Goal: Communication & Community: Share content

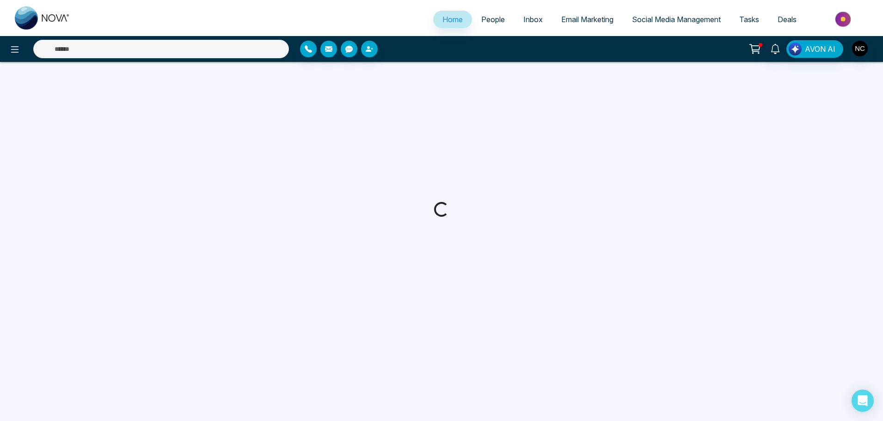
select select "*"
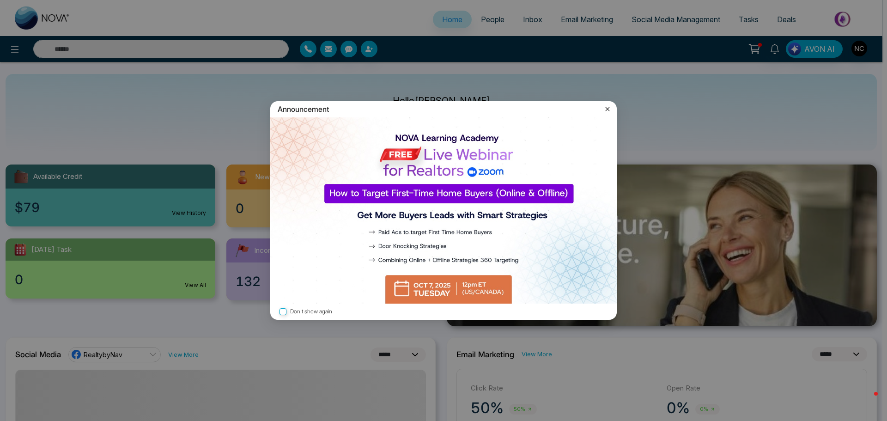
click at [607, 109] on icon at bounding box center [608, 109] width 4 height 4
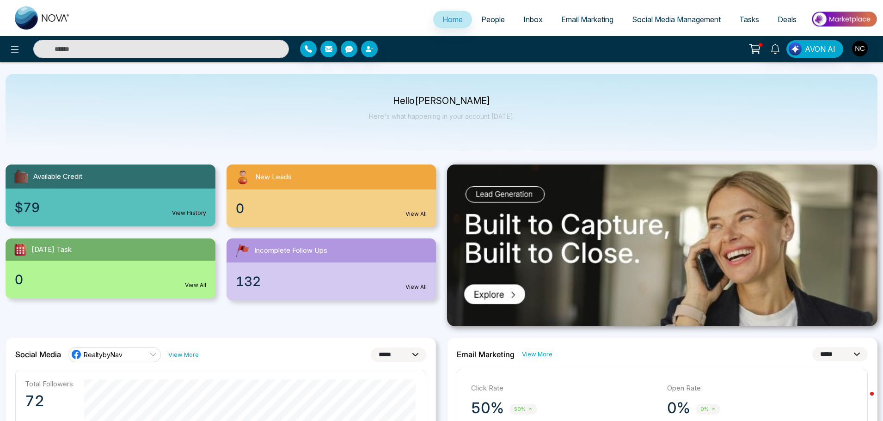
click at [589, 22] on span "Email Marketing" at bounding box center [587, 19] width 52 height 9
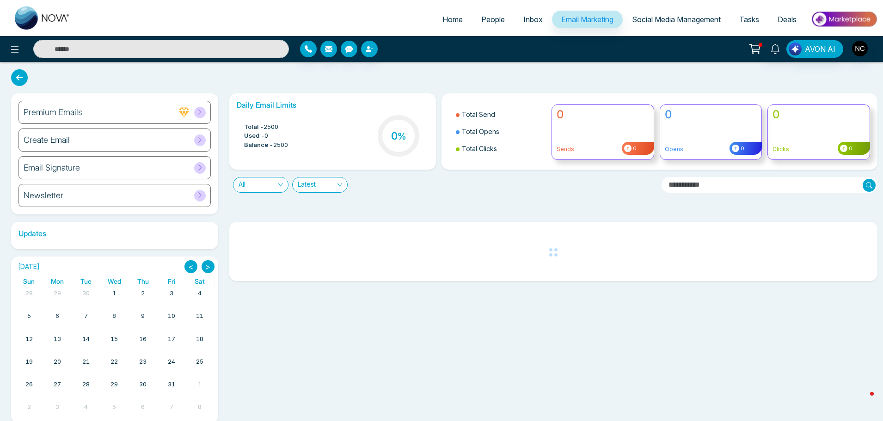
click at [104, 168] on div "Email Signature" at bounding box center [114, 167] width 192 height 23
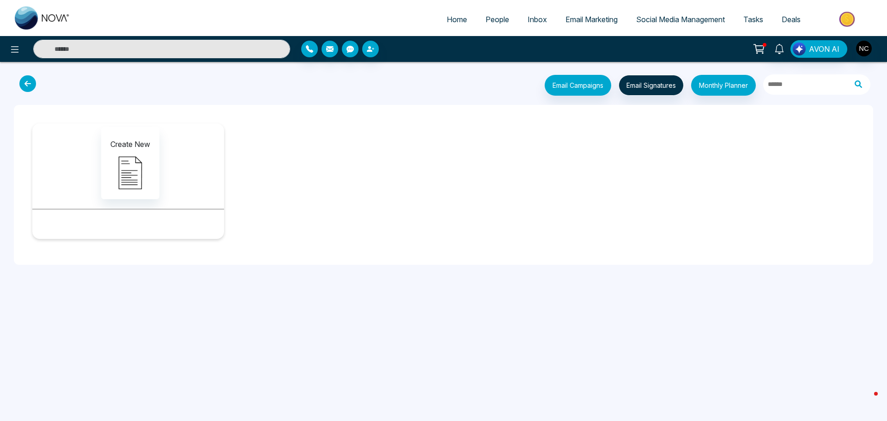
click at [26, 88] on icon at bounding box center [27, 83] width 17 height 17
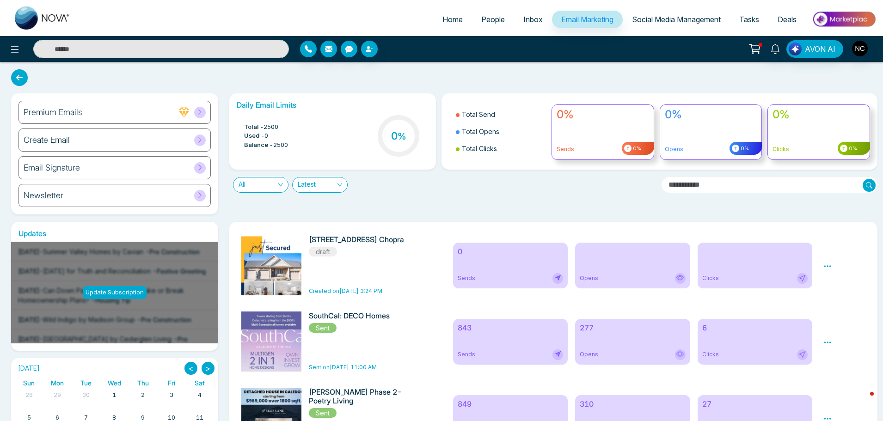
click at [92, 142] on div "Create Email" at bounding box center [114, 139] width 192 height 23
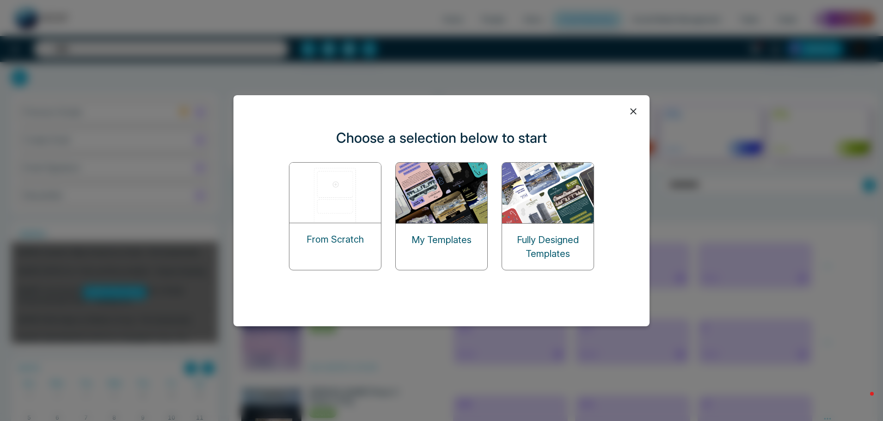
click at [632, 114] on icon at bounding box center [633, 111] width 14 height 14
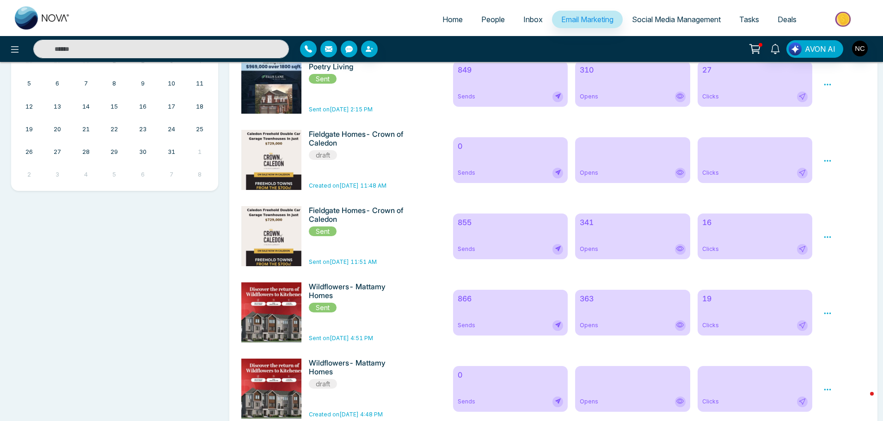
scroll to position [336, 0]
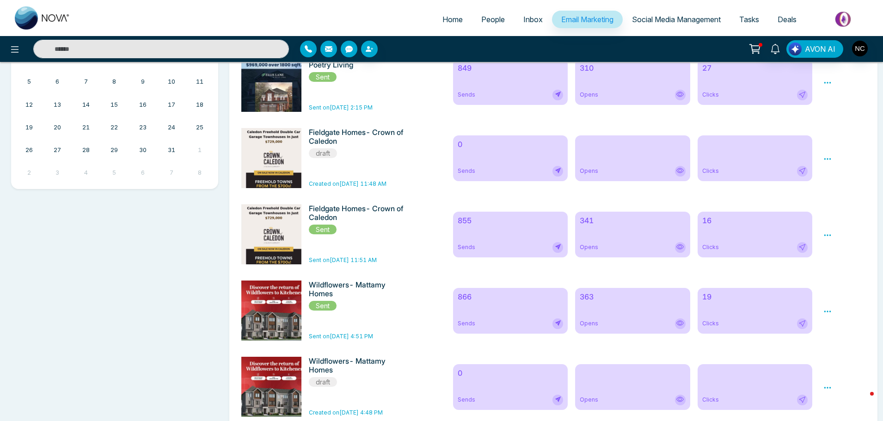
click at [351, 336] on div "Wildflowers- Mattamy Homes Sent Sent on Sep 18, 2025 4:51 PM" at bounding box center [359, 311] width 100 height 60
click at [493, 329] on div "Sends" at bounding box center [511, 323] width 106 height 11
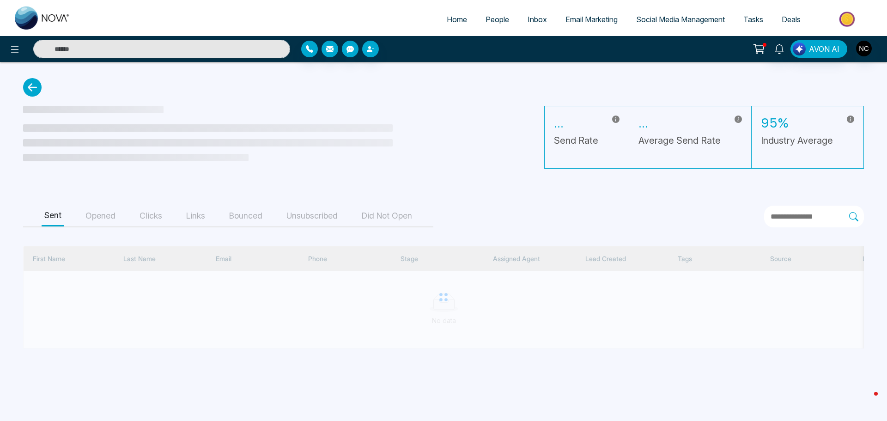
click at [32, 80] on icon at bounding box center [32, 87] width 18 height 18
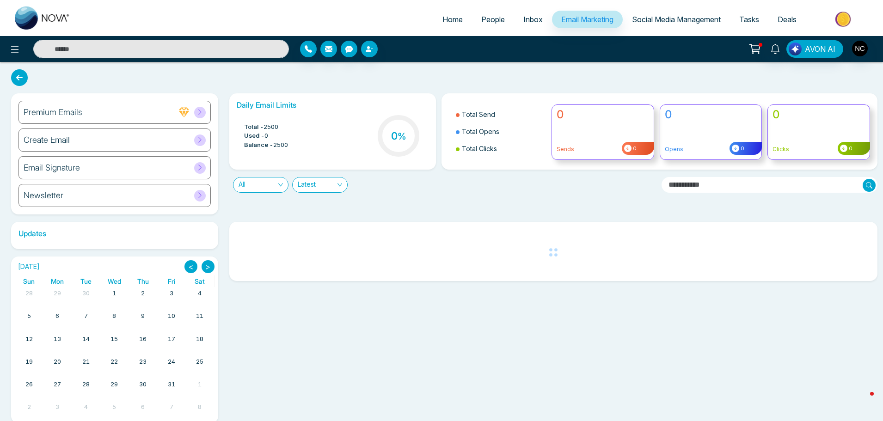
click at [86, 169] on div "Email Signature" at bounding box center [114, 167] width 192 height 23
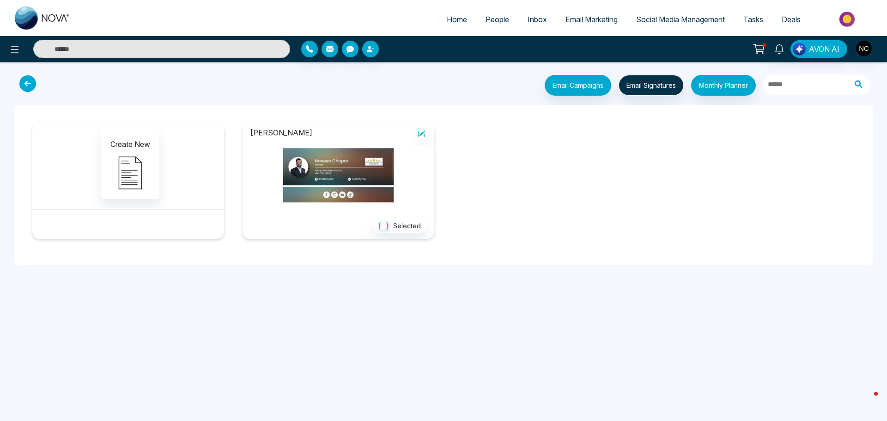
click at [28, 78] on icon at bounding box center [27, 83] width 17 height 17
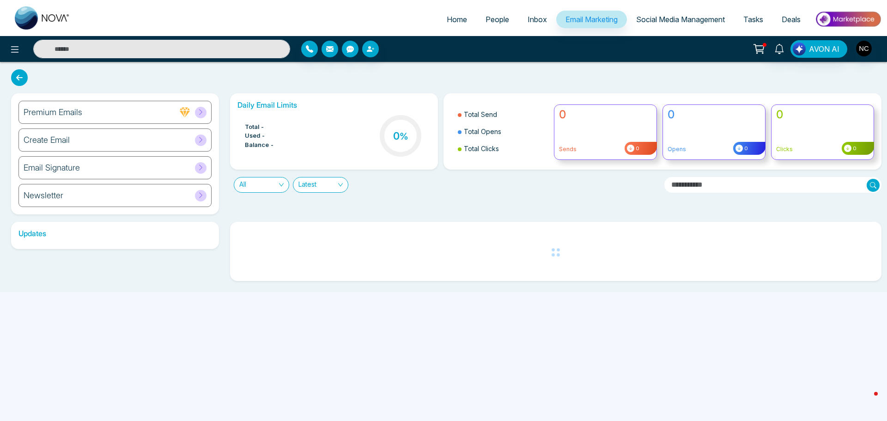
click at [79, 141] on div "Create Email" at bounding box center [114, 139] width 193 height 23
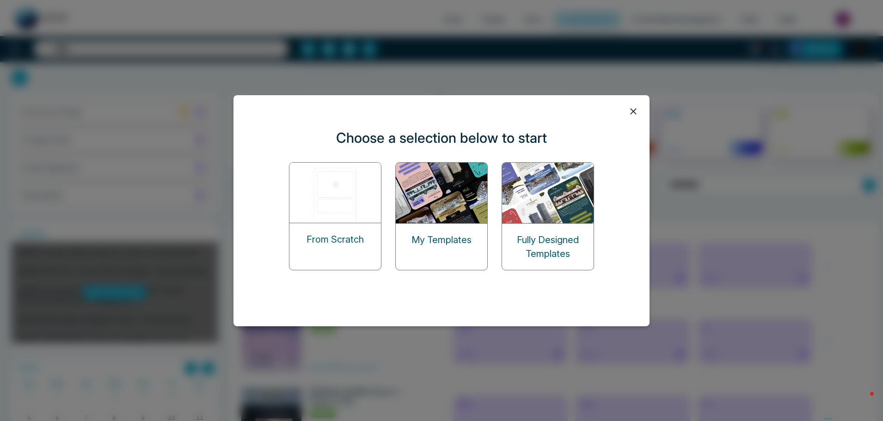
click at [461, 243] on p "My Templates" at bounding box center [441, 240] width 60 height 14
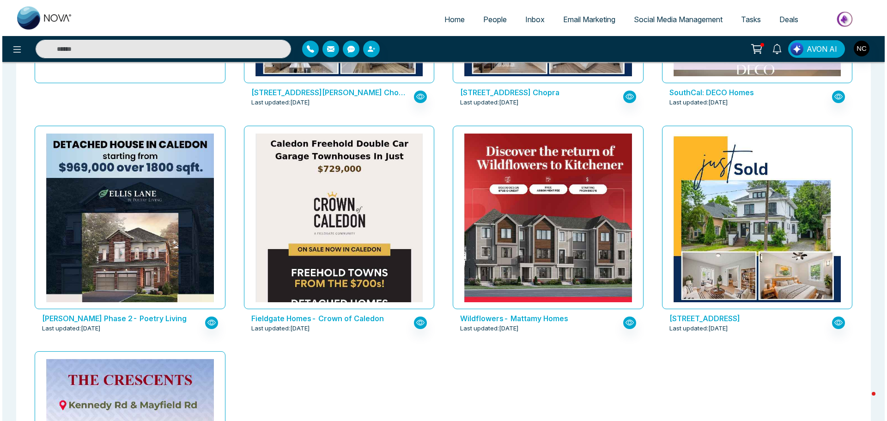
scroll to position [231, 0]
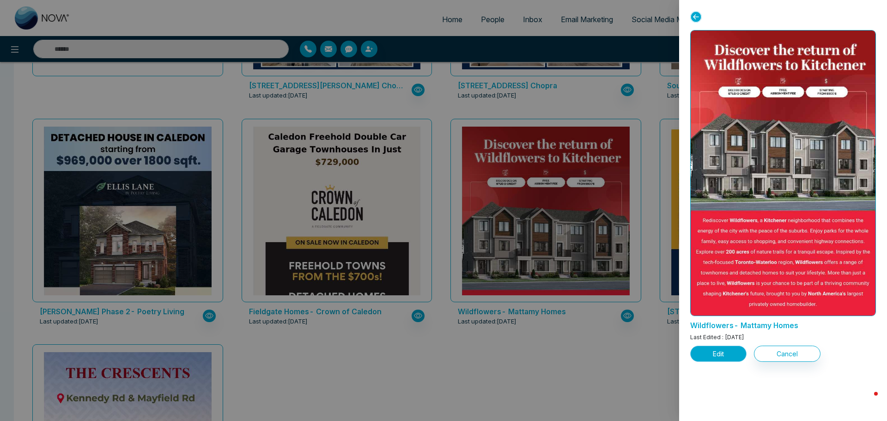
click at [727, 350] on button "Edit" at bounding box center [718, 354] width 56 height 16
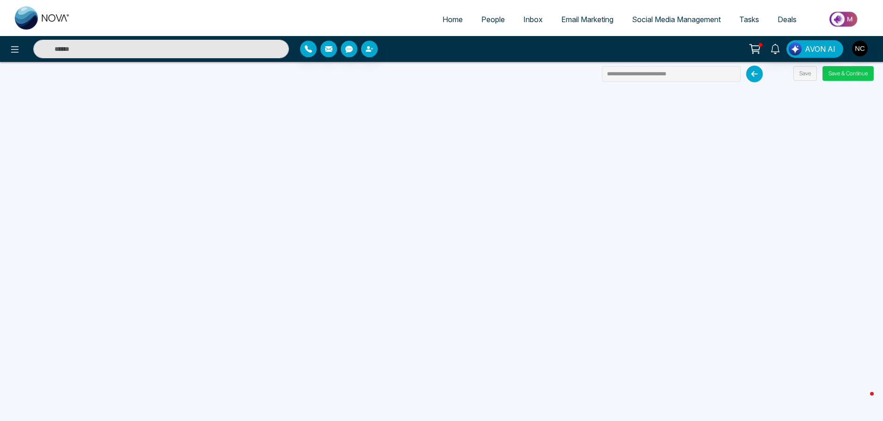
click at [830, 76] on button "Save & Continue" at bounding box center [847, 73] width 51 height 15
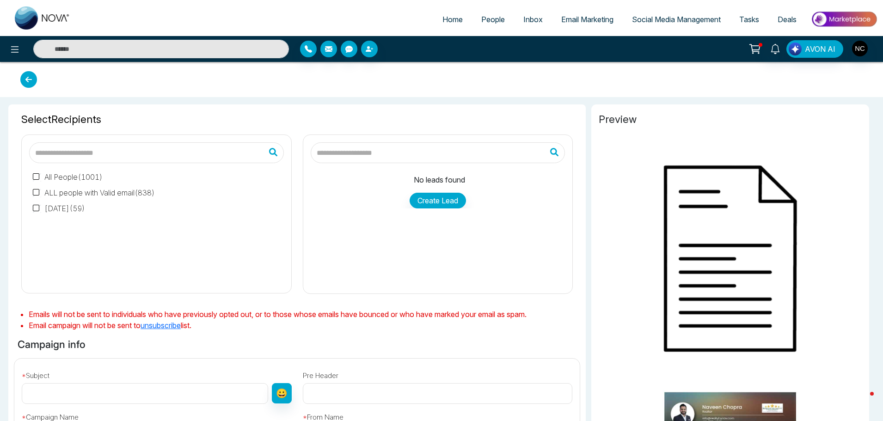
type input "**********"
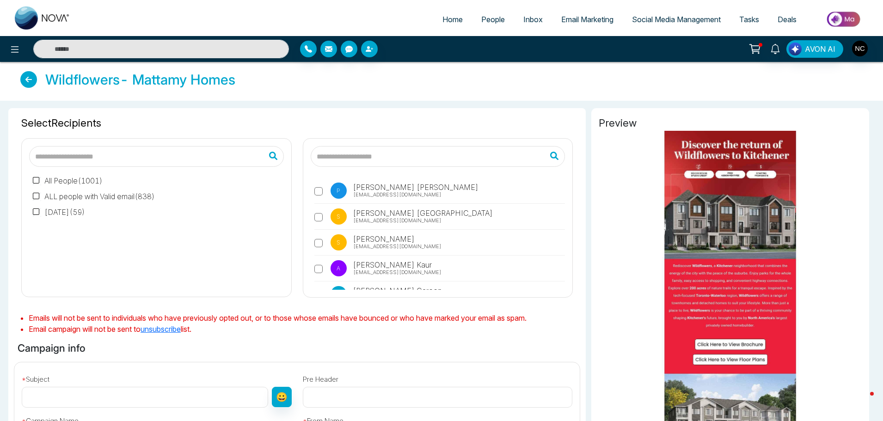
click at [331, 159] on input "text" at bounding box center [438, 156] width 255 height 21
click at [217, 53] on input "text" at bounding box center [161, 49] width 256 height 18
click at [189, 166] on input "text" at bounding box center [156, 156] width 255 height 21
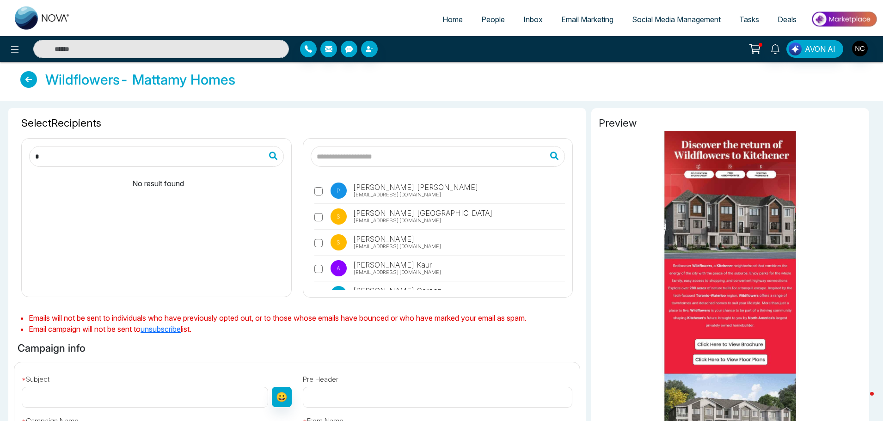
type input "*"
click at [385, 157] on input "text" at bounding box center [438, 156] width 255 height 21
type input "**"
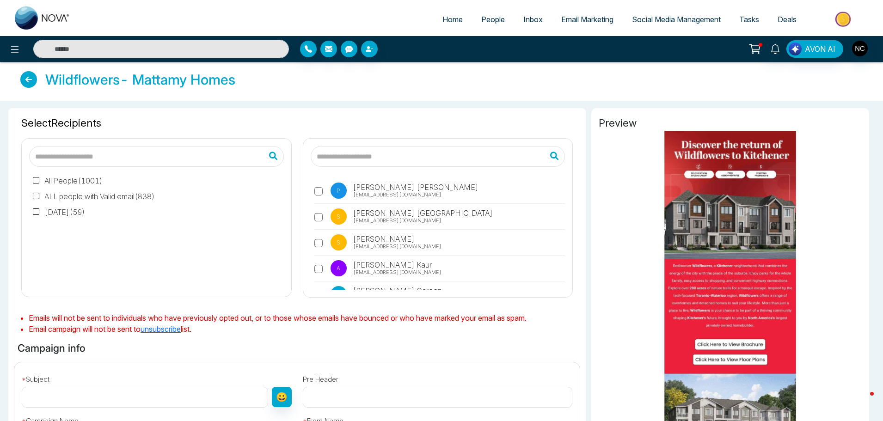
click at [484, 20] on span "People" at bounding box center [493, 19] width 24 height 9
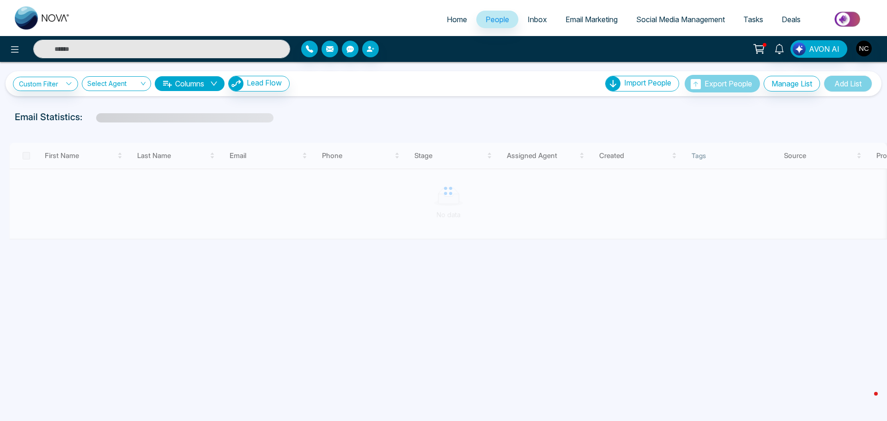
click at [560, 131] on div "First Name Last Name Email Phone Stage Assigned Agent Created Tags Source Provi…" at bounding box center [444, 184] width 876 height 112
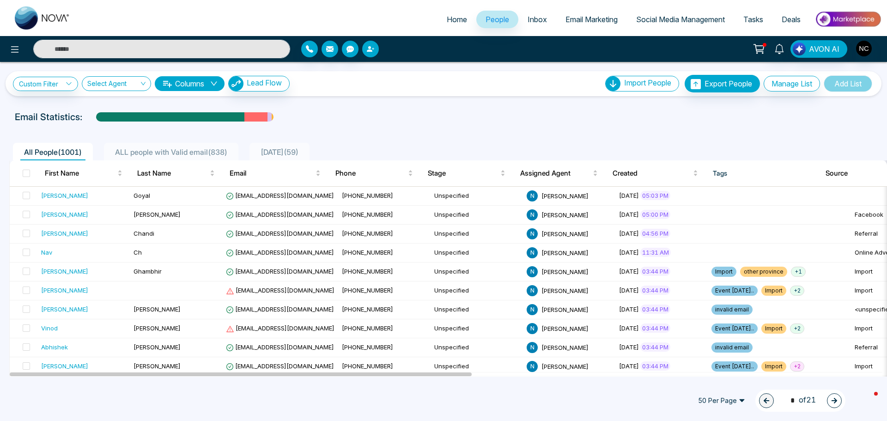
click at [373, 52] on icon "button" at bounding box center [370, 48] width 7 height 7
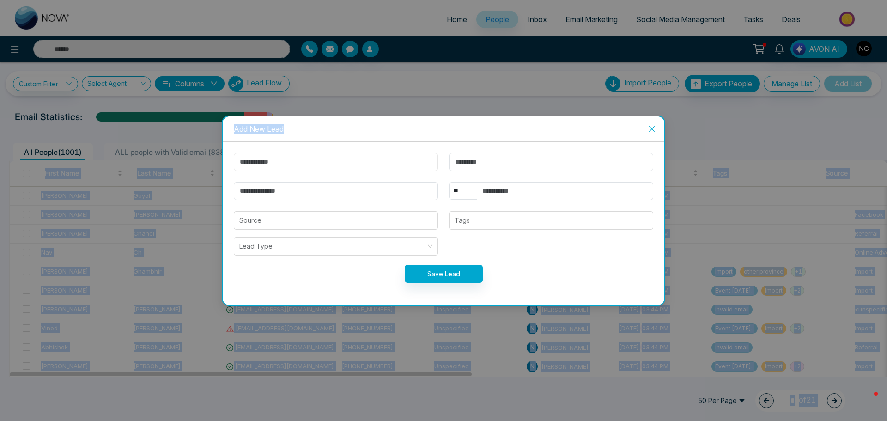
click at [291, 164] on input "text" at bounding box center [336, 162] width 204 height 18
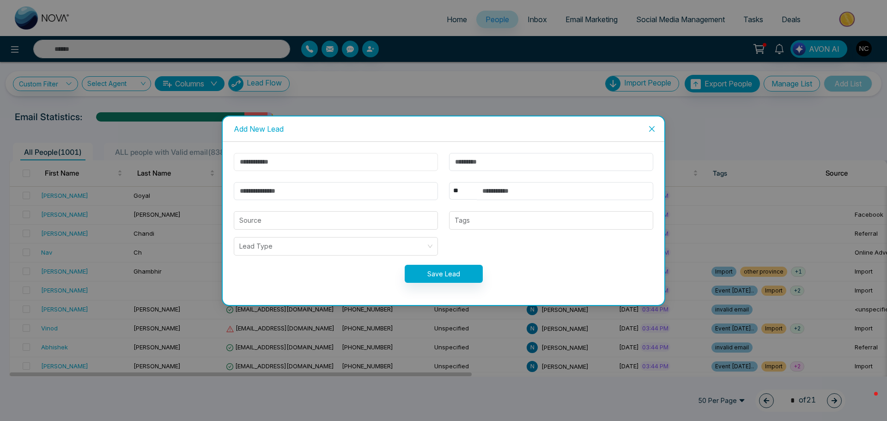
click at [291, 164] on input "text" at bounding box center [336, 162] width 204 height 18
type input "*"
click at [502, 158] on input "text" at bounding box center [551, 162] width 204 height 18
type input "****"
click at [497, 190] on input "text" at bounding box center [565, 191] width 177 height 18
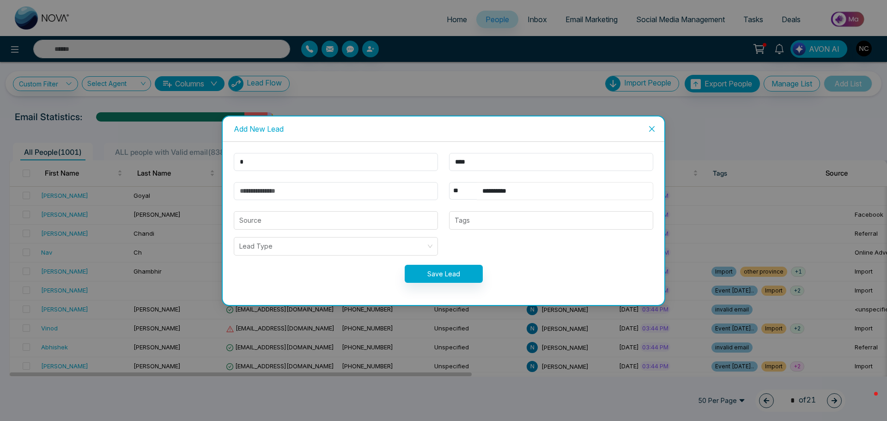
type input "**********"
click at [389, 195] on input "email" at bounding box center [336, 191] width 204 height 18
type input "**********"
click at [447, 272] on button "Save Lead" at bounding box center [444, 274] width 78 height 18
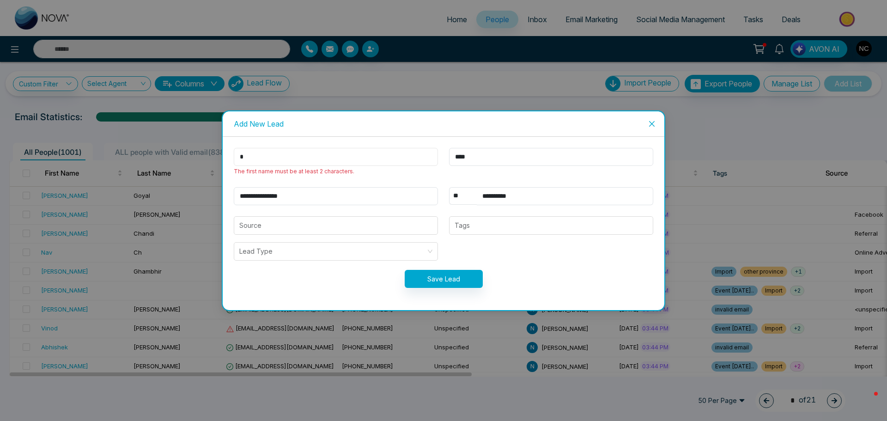
click at [352, 152] on input "*" at bounding box center [336, 157] width 204 height 18
click at [349, 157] on input "*" at bounding box center [336, 157] width 204 height 18
click at [464, 159] on input "****" at bounding box center [551, 157] width 204 height 18
click at [354, 158] on input "*" at bounding box center [336, 157] width 204 height 18
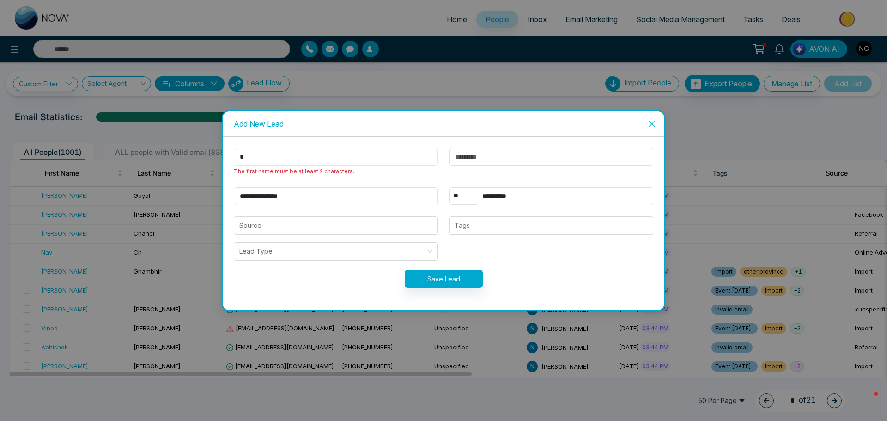
paste input "****"
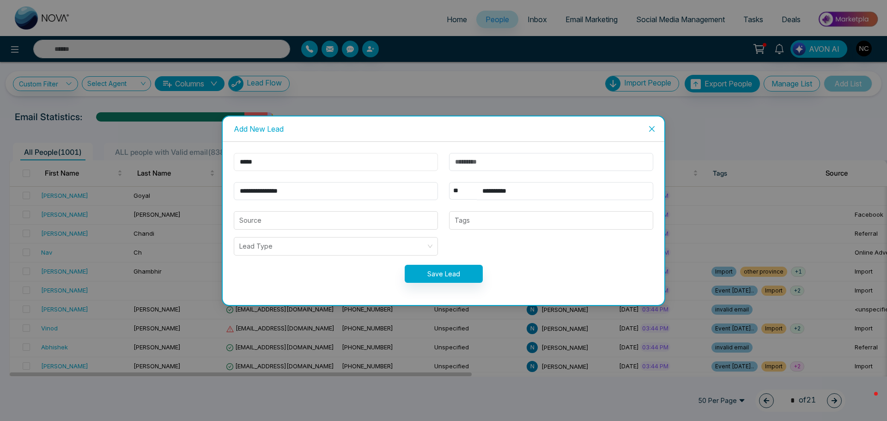
type input "*****"
click at [451, 275] on button "Save Lead" at bounding box center [444, 274] width 78 height 18
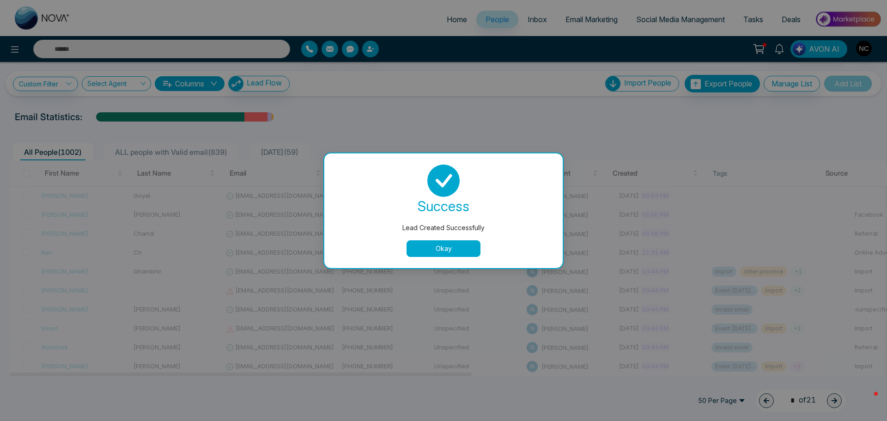
click at [467, 249] on button "Okay" at bounding box center [444, 248] width 74 height 17
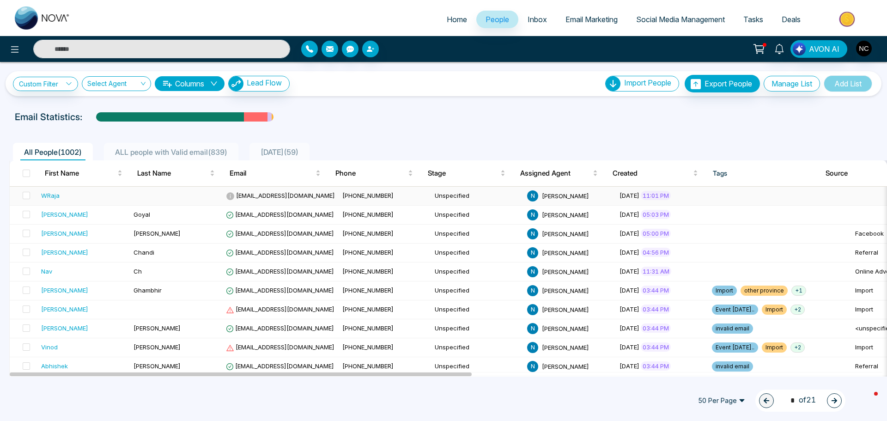
click at [60, 193] on div "WRaja" at bounding box center [83, 195] width 85 height 9
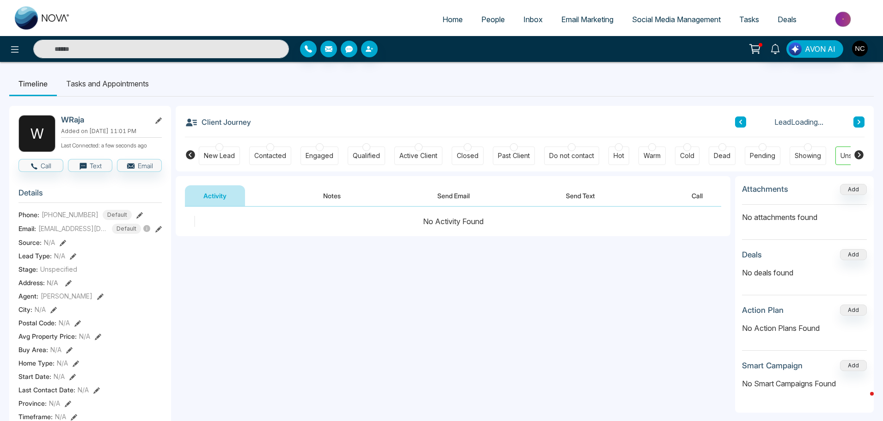
click at [433, 195] on button "Send Email" at bounding box center [453, 195] width 69 height 21
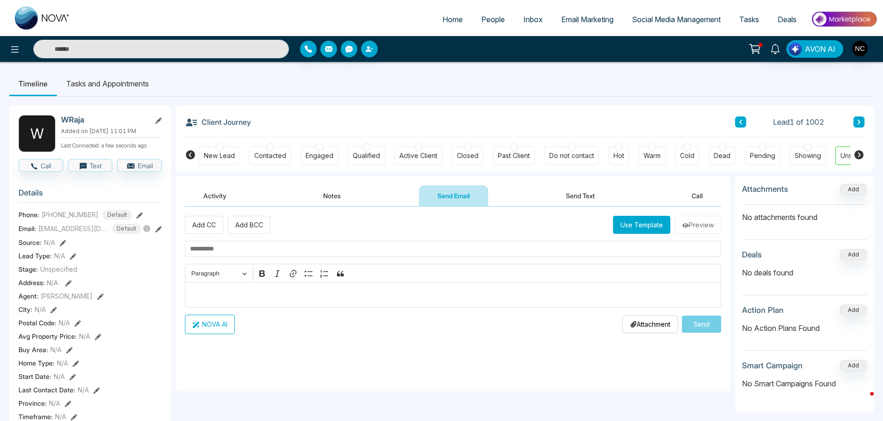
click at [645, 223] on button "Use Template" at bounding box center [641, 225] width 57 height 18
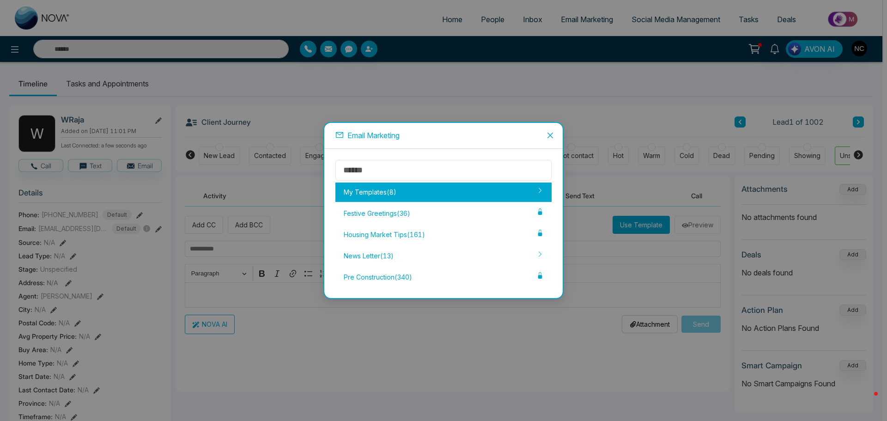
click at [398, 198] on div "My Templates ( 8 )" at bounding box center [444, 192] width 216 height 19
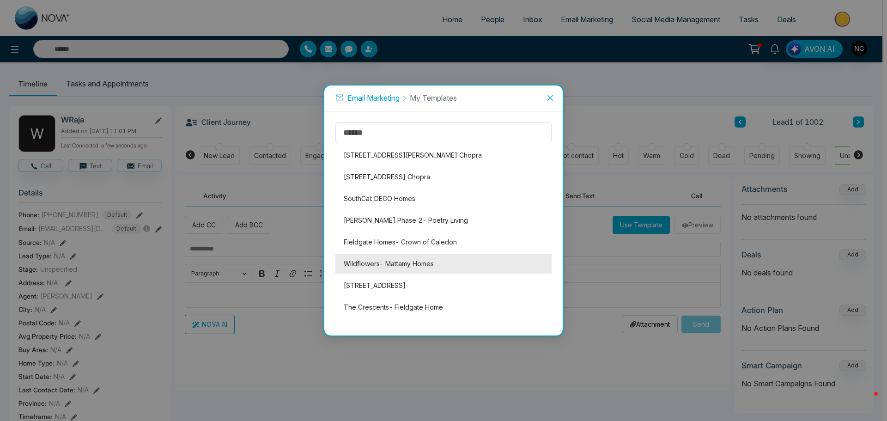
click at [410, 260] on li "Wildflowers- Mattamy Homes" at bounding box center [444, 263] width 216 height 19
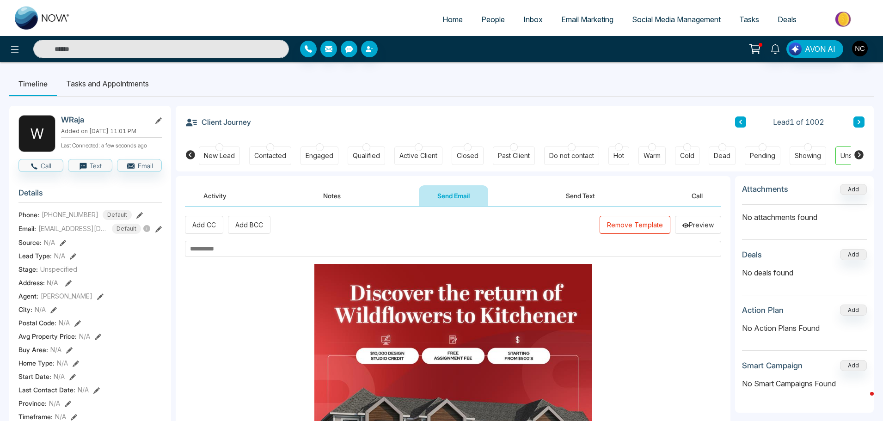
click at [406, 246] on input "text" at bounding box center [453, 249] width 536 height 16
type input "**********"
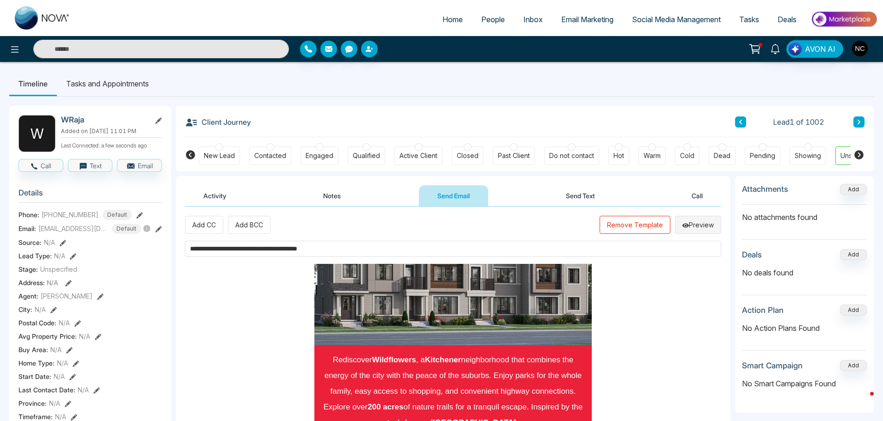
click at [710, 230] on button "Preview" at bounding box center [698, 225] width 46 height 18
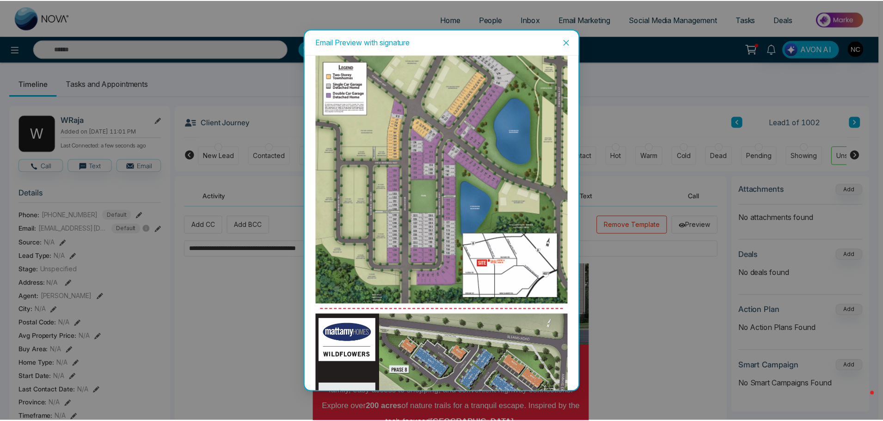
scroll to position [2531, 0]
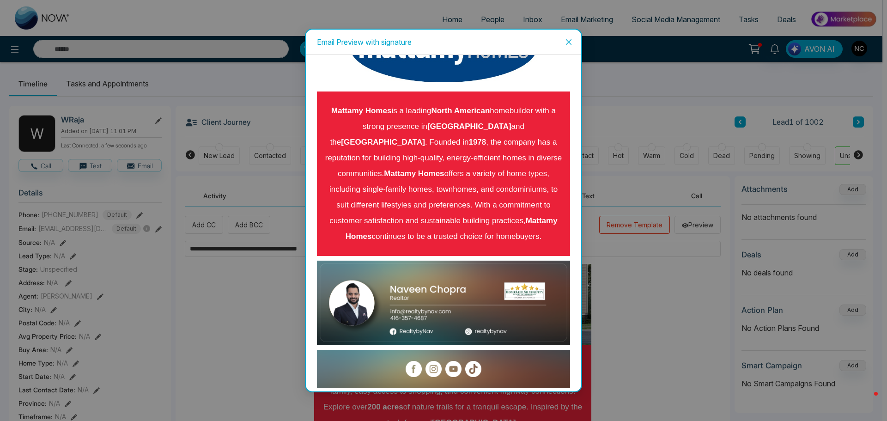
click at [566, 39] on icon "close" at bounding box center [568, 41] width 7 height 7
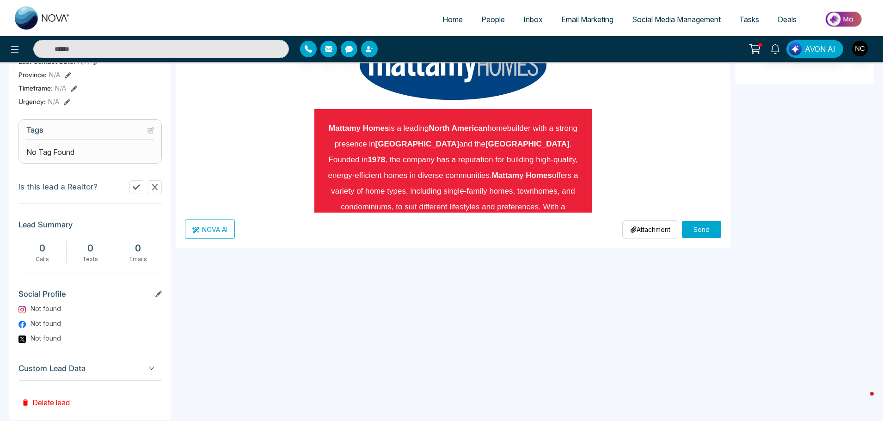
scroll to position [346, 0]
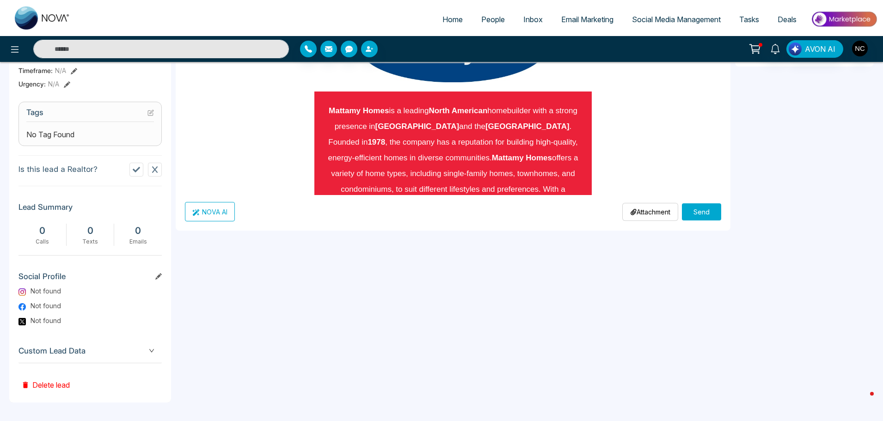
click at [708, 214] on button "Send" at bounding box center [701, 211] width 39 height 17
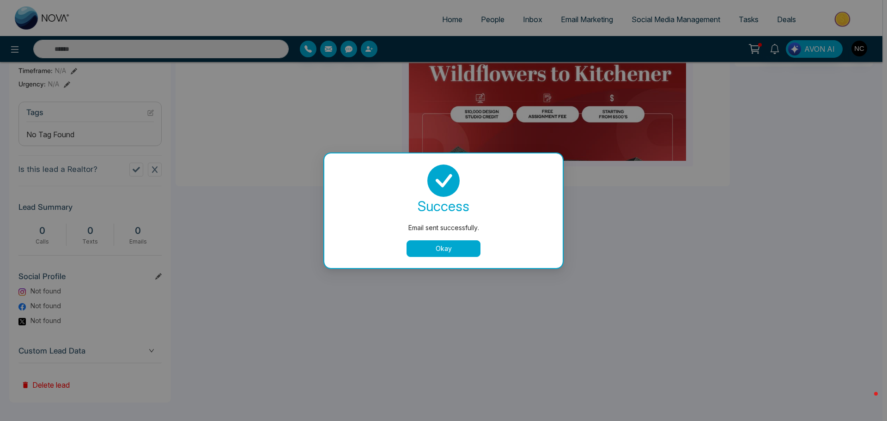
click at [454, 243] on button "Okay" at bounding box center [444, 248] width 74 height 17
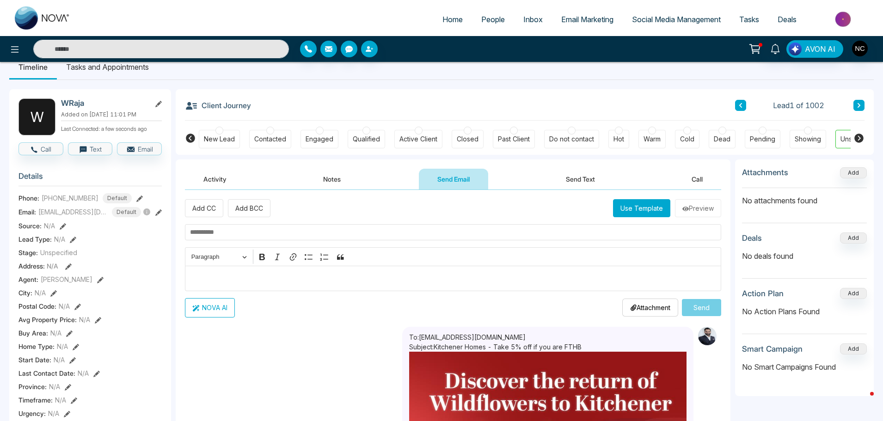
scroll to position [19, 0]
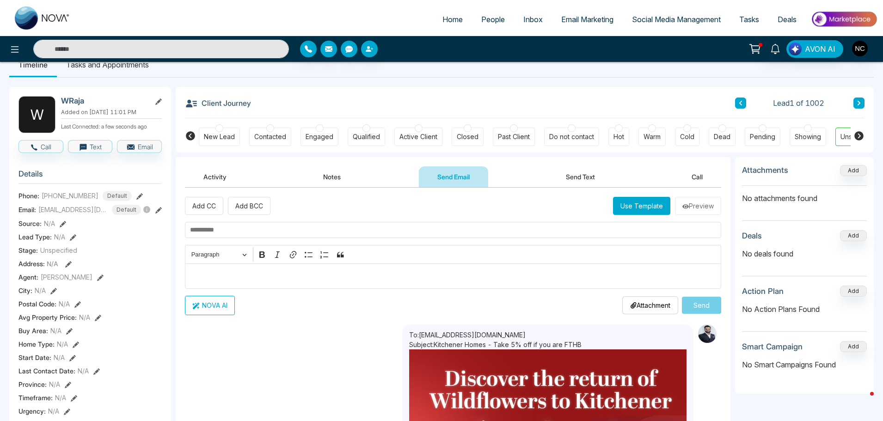
click at [235, 179] on button "Activity" at bounding box center [215, 176] width 60 height 21
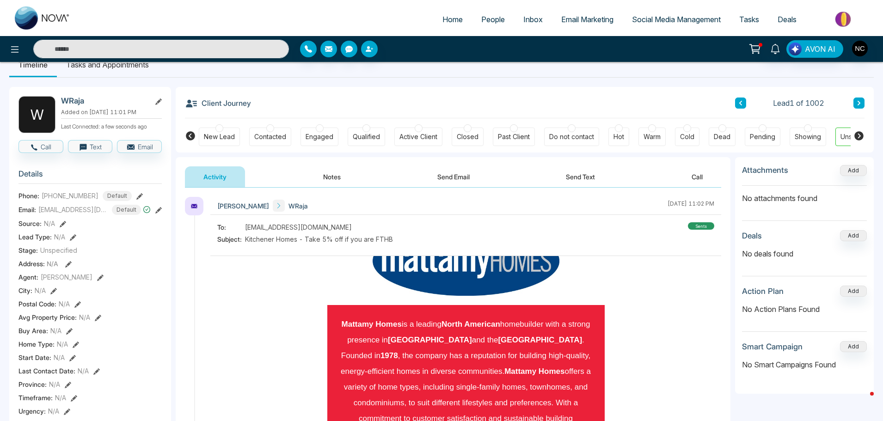
scroll to position [2655, 0]
